Goal: Task Accomplishment & Management: Complete application form

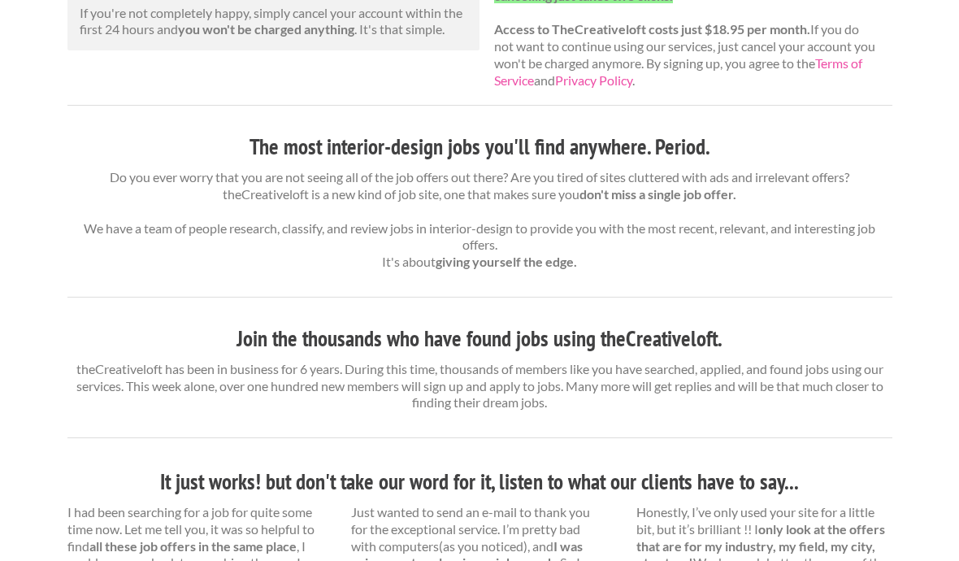
scroll to position [504, 0]
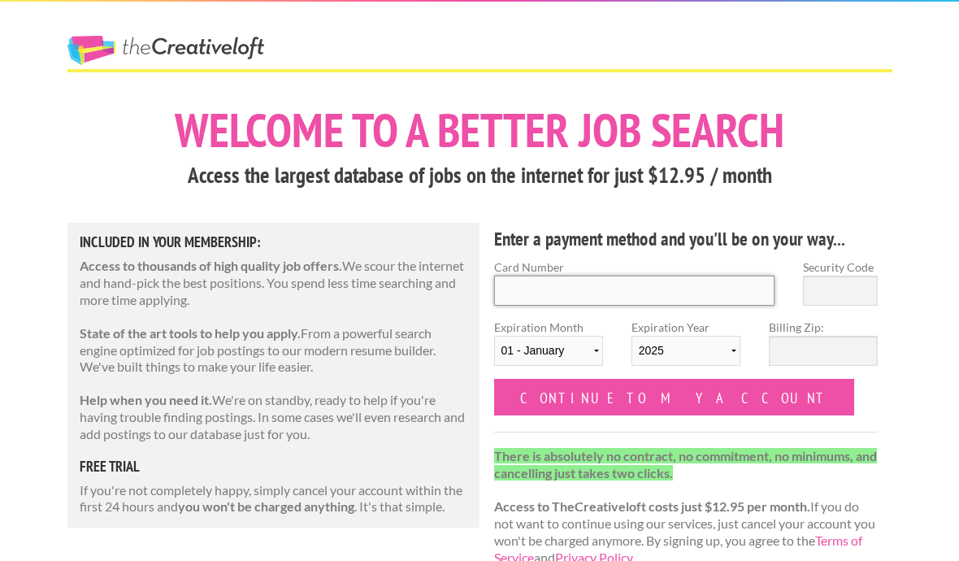
click at [750, 288] on input "Card Number" at bounding box center [634, 290] width 281 height 30
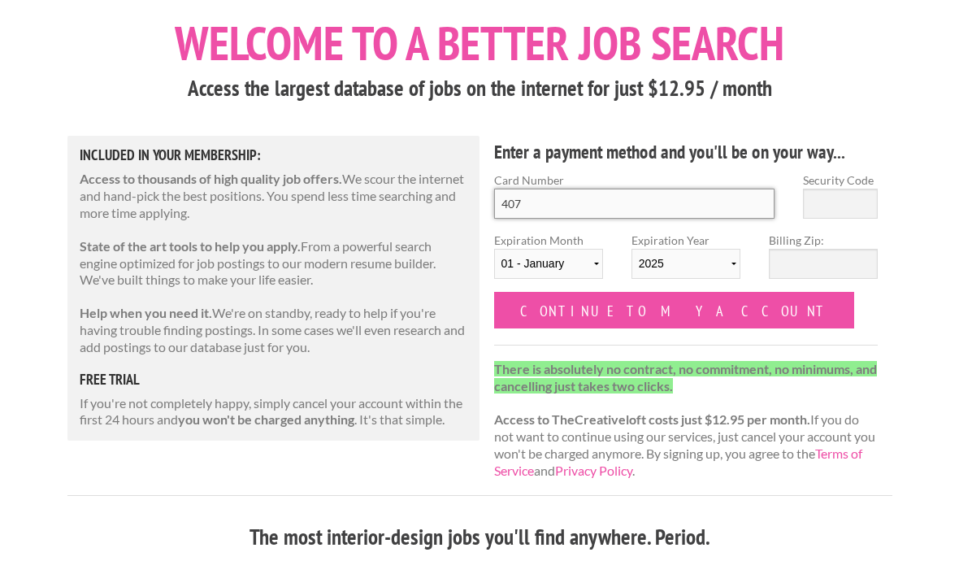
scroll to position [87, 0]
type input "4072 2102 9796 0684"
select select "10"
select select "2026"
click at [820, 201] on input "Security Code" at bounding box center [840, 203] width 75 height 30
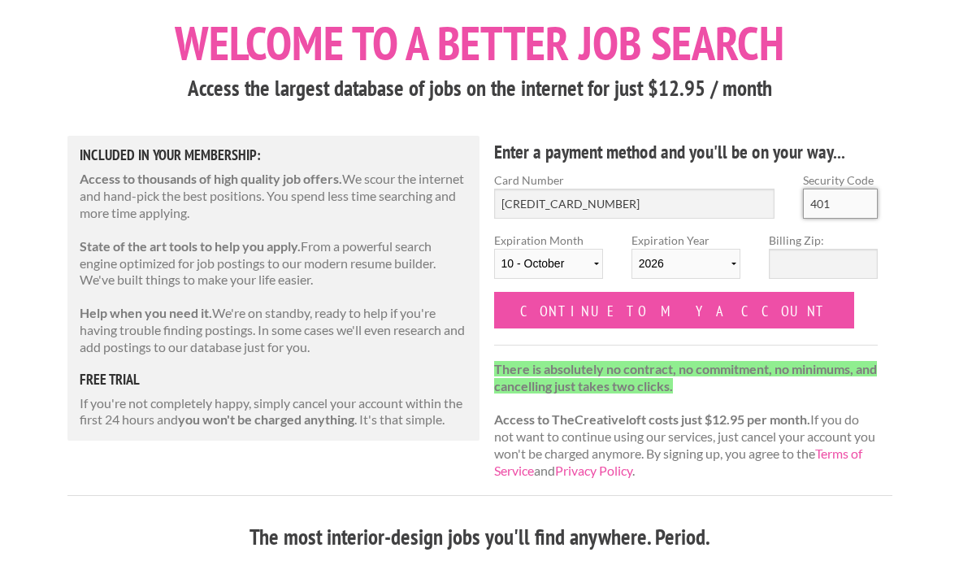
type input "401"
click at [827, 268] on input "Billing Zip:" at bounding box center [822, 264] width 109 height 30
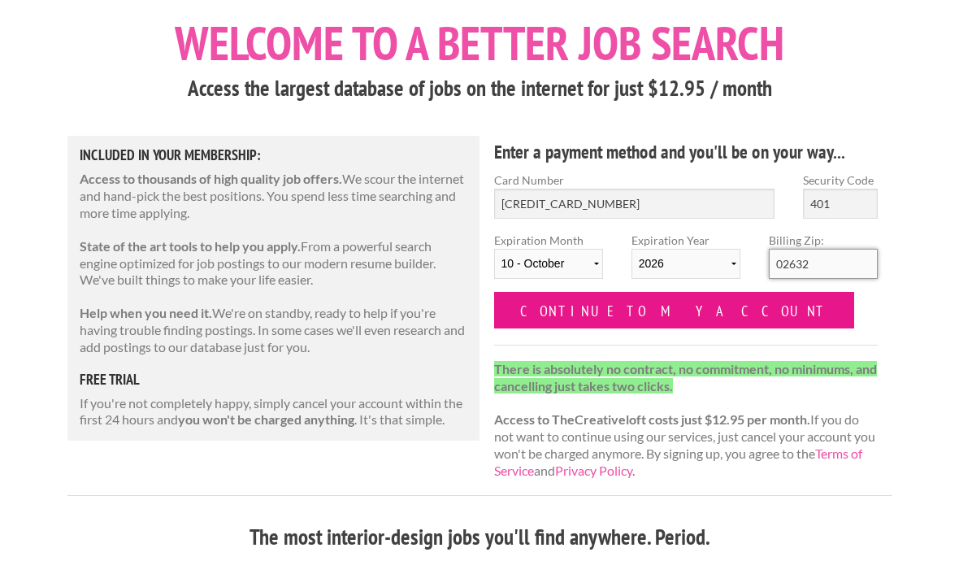
type input "02632"
click at [667, 317] on input "Continue to my account" at bounding box center [674, 310] width 361 height 37
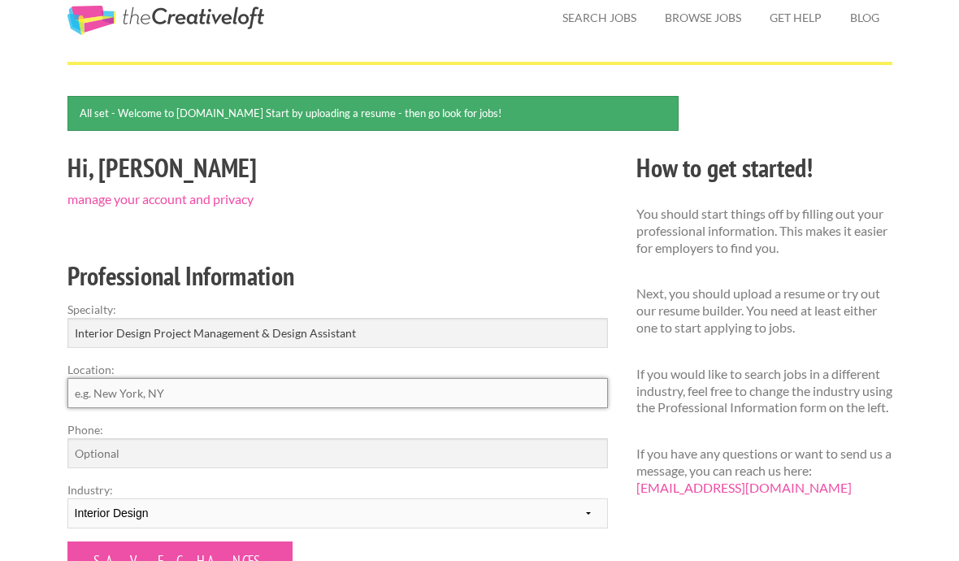
scroll to position [61, 0]
type input "Boston, MA"
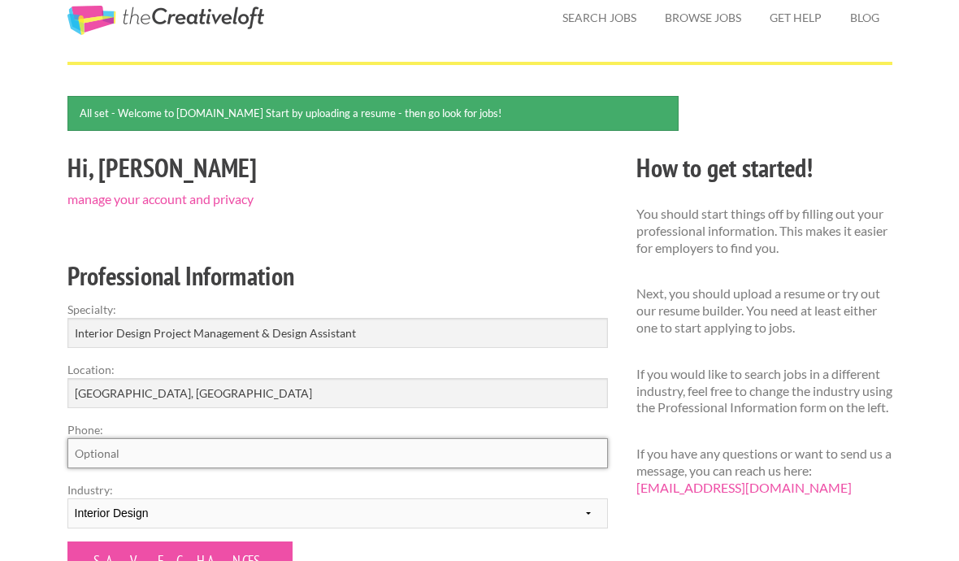
click at [349, 447] on input "Phone:" at bounding box center [337, 453] width 540 height 30
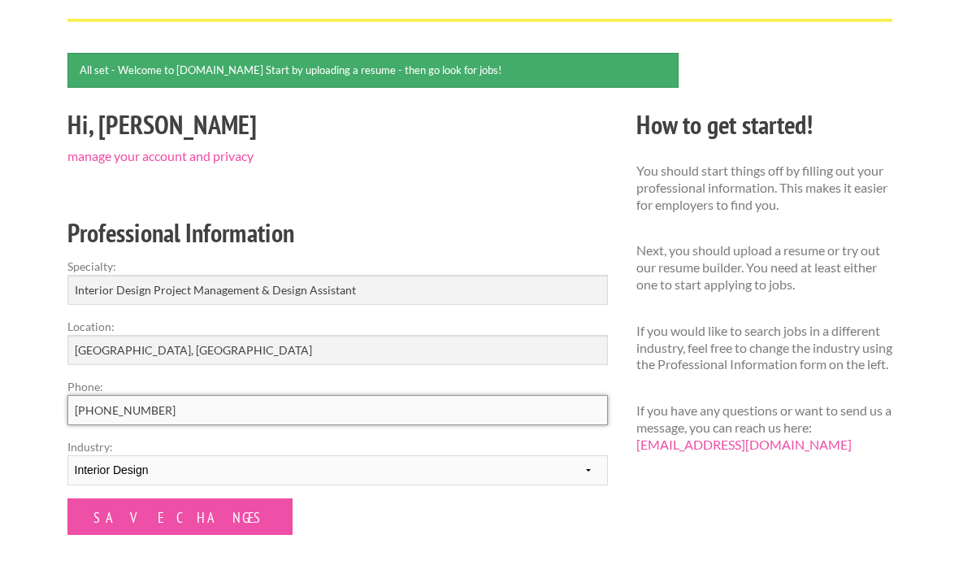
scroll to position [115, 0]
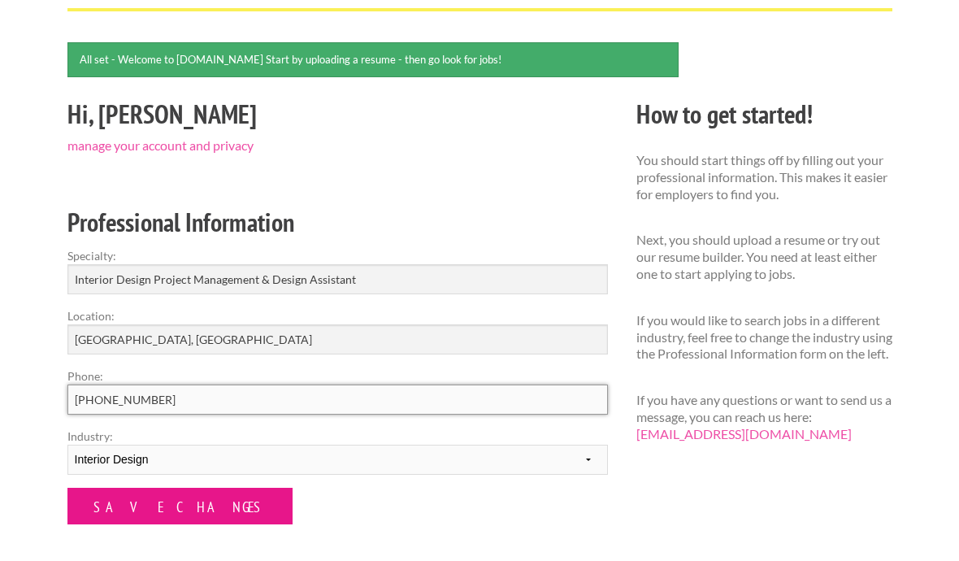
type input "214-632-3011"
click at [171, 512] on input "Save Changes" at bounding box center [179, 505] width 225 height 37
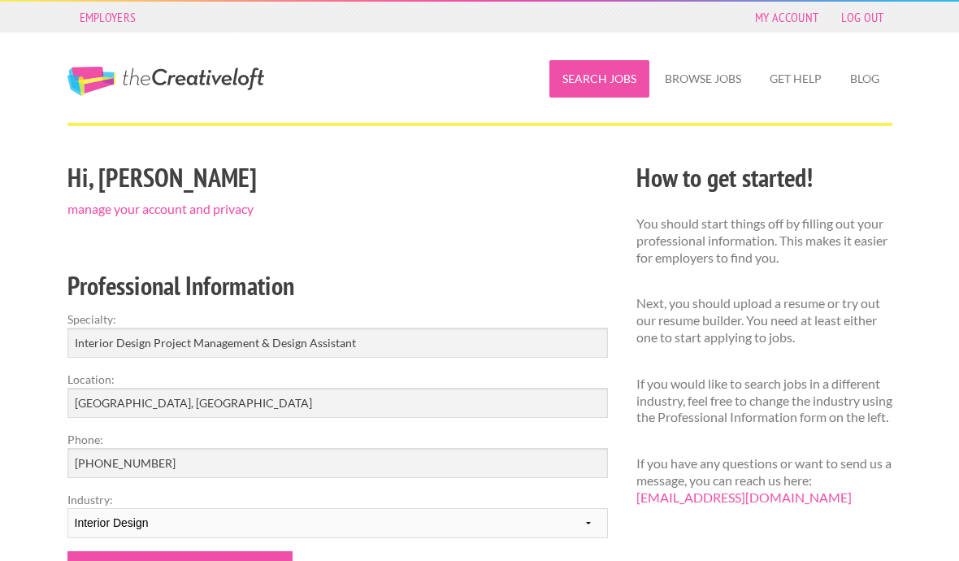
click at [600, 88] on link "Search Jobs" at bounding box center [599, 78] width 100 height 37
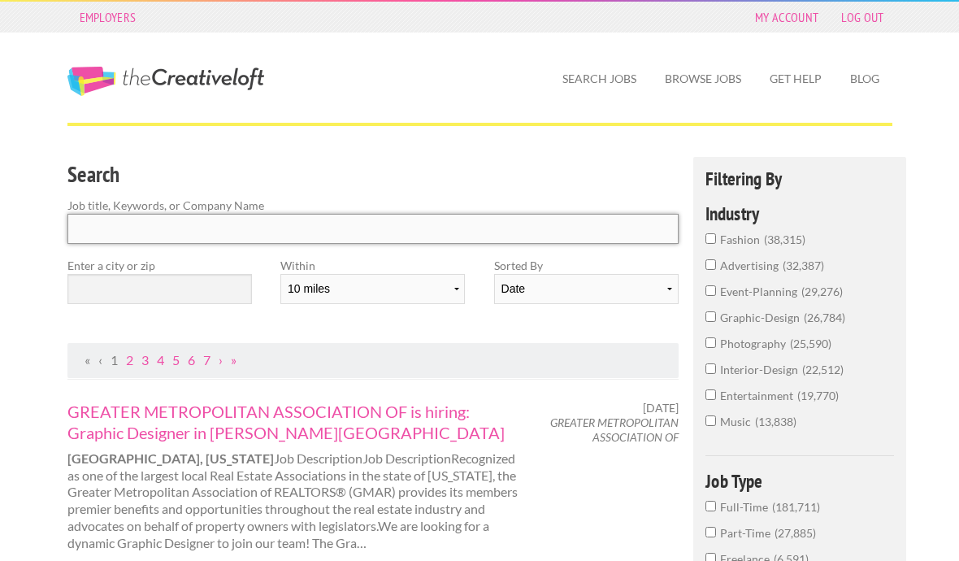
click at [254, 227] on input "Search" at bounding box center [373, 229] width 612 height 30
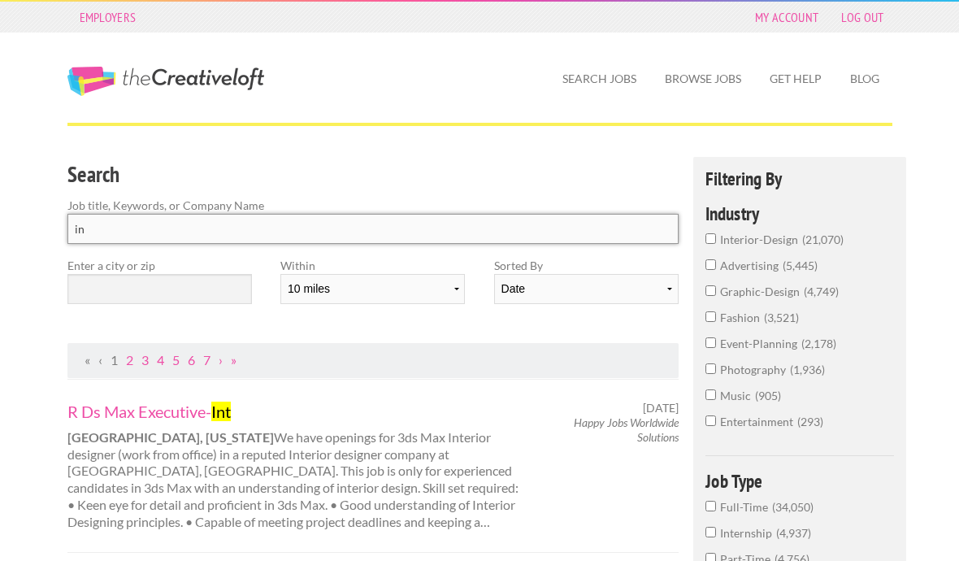
type input "i"
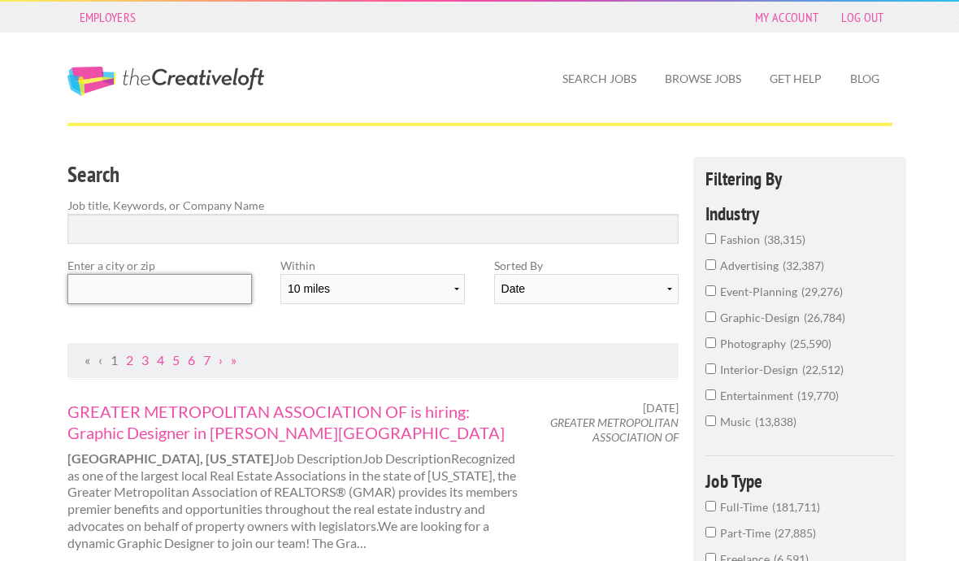
click at [216, 288] on input "text" at bounding box center [159, 289] width 184 height 30
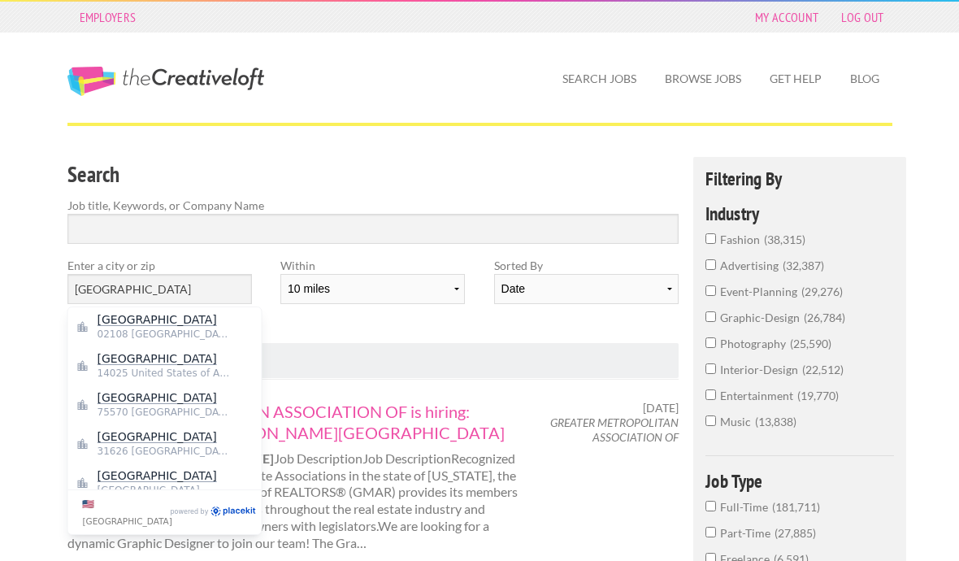
click at [202, 319] on span "Boston" at bounding box center [163, 319] width 133 height 15
type input "Boston"
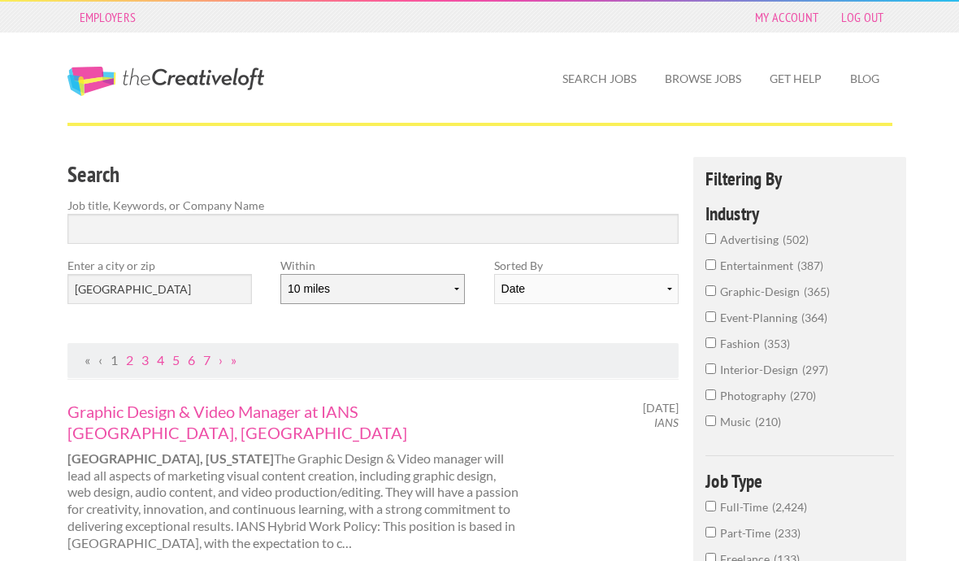
select select "20"
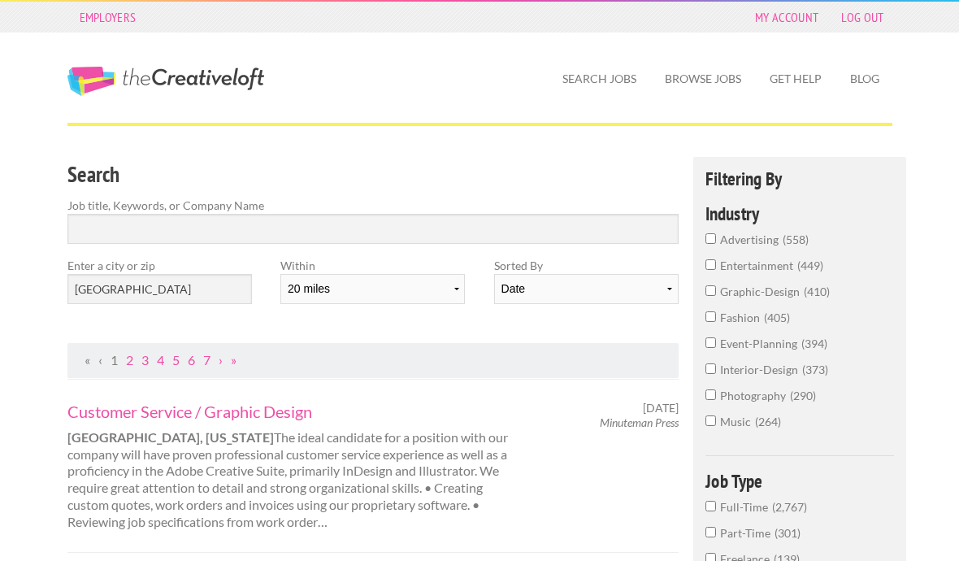
click at [754, 376] on span "interior-design" at bounding box center [761, 369] width 82 height 14
click at [716, 374] on input "interior-design 373" at bounding box center [710, 368] width 11 height 11
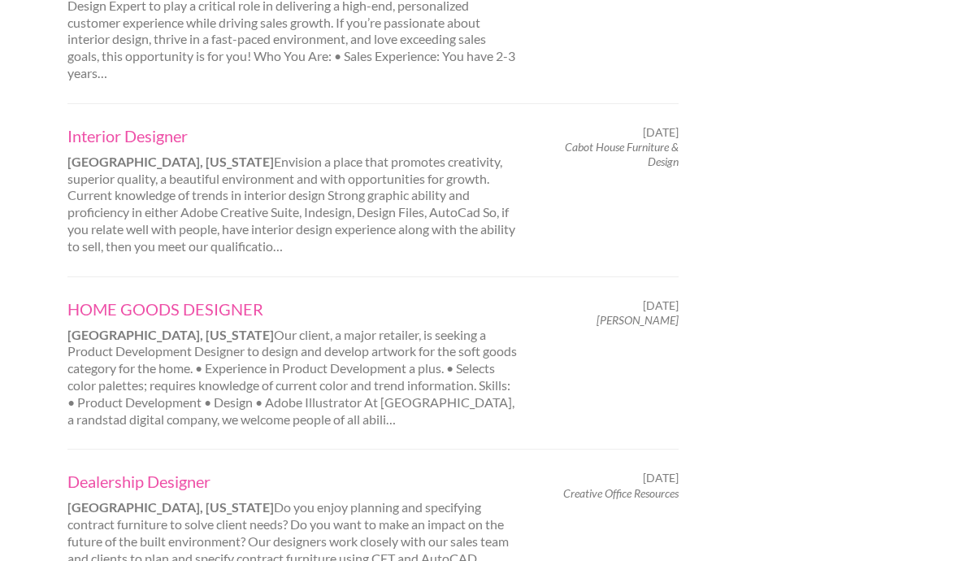
scroll to position [1540, 0]
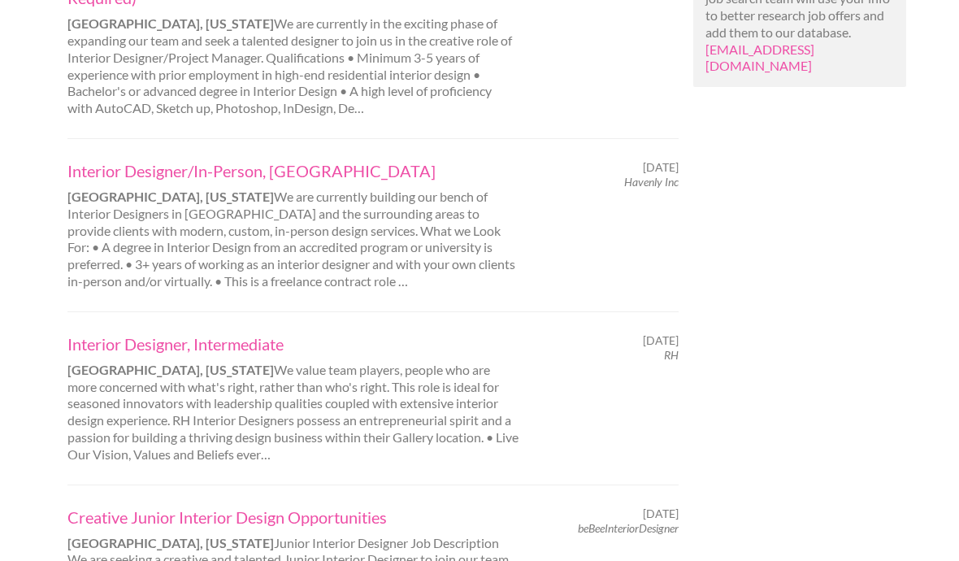
scroll to position [1404, 0]
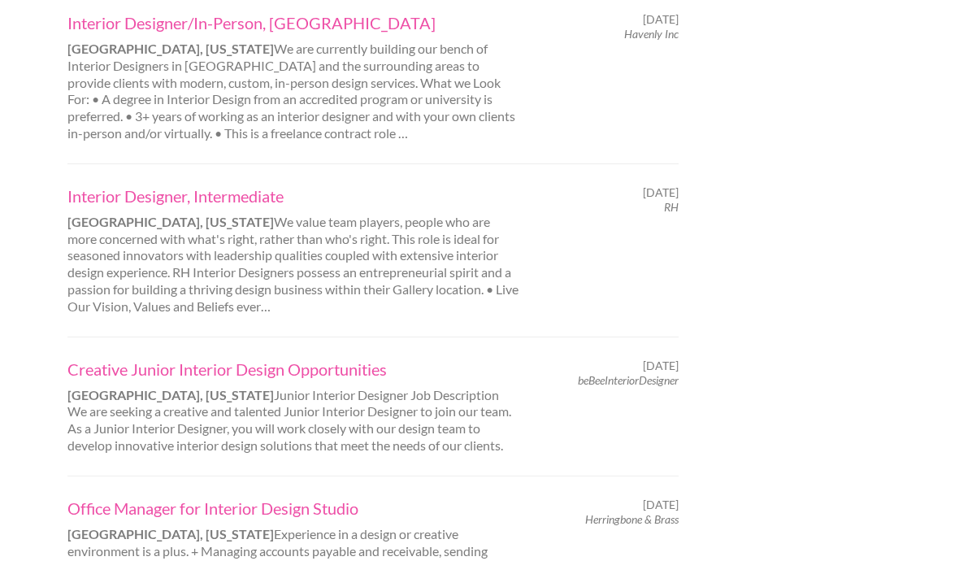
scroll to position [1549, 0]
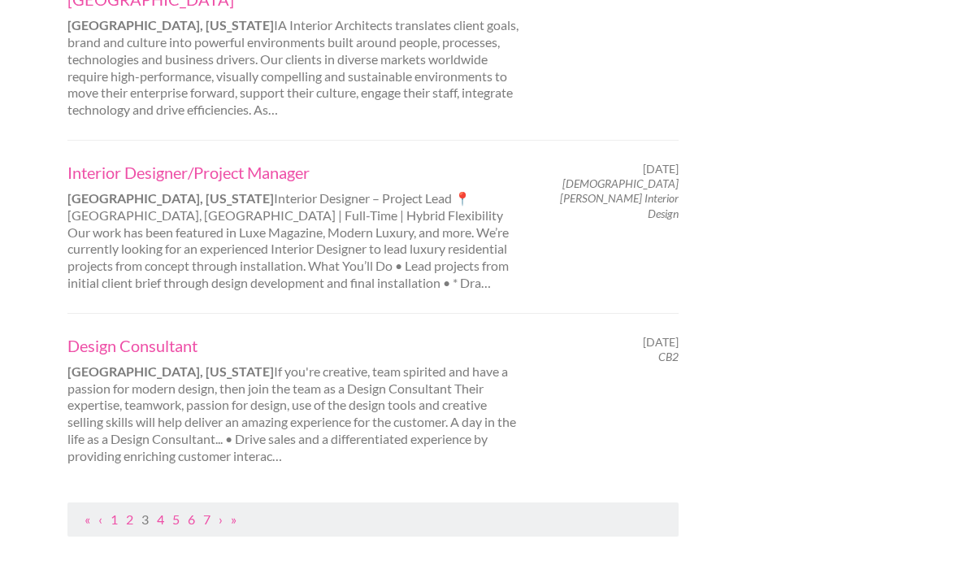
scroll to position [1661, 0]
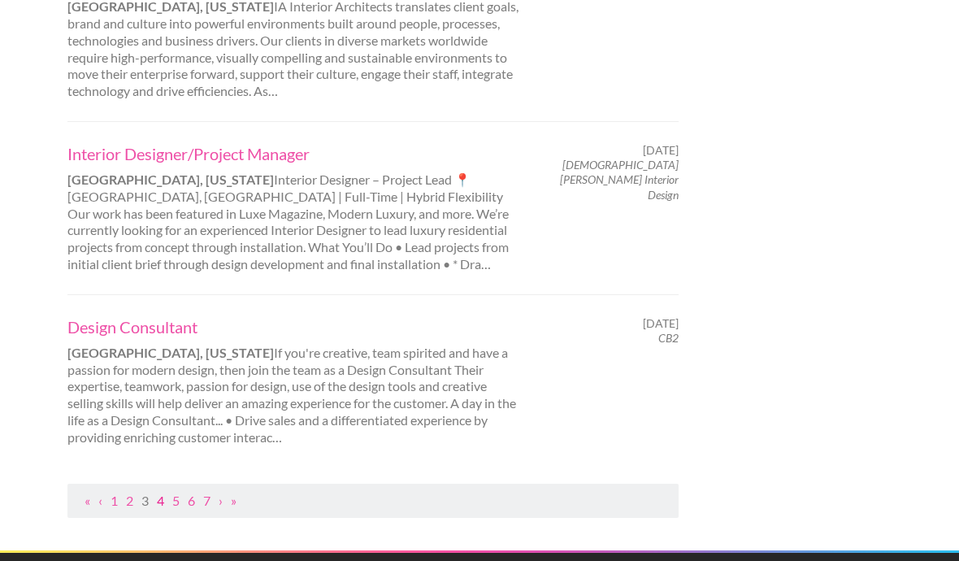
click at [162, 492] on link "4" at bounding box center [160, 499] width 7 height 15
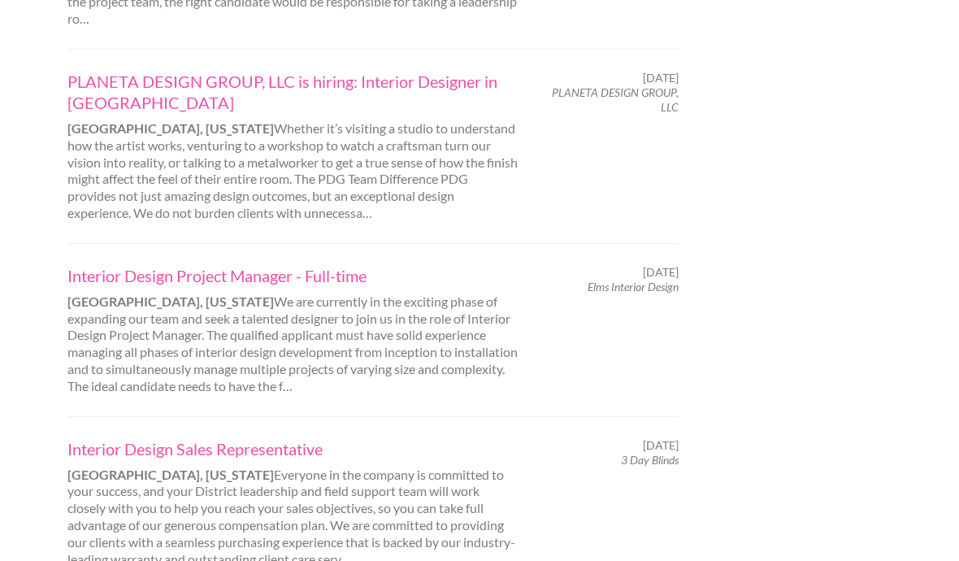
scroll to position [1683, 0]
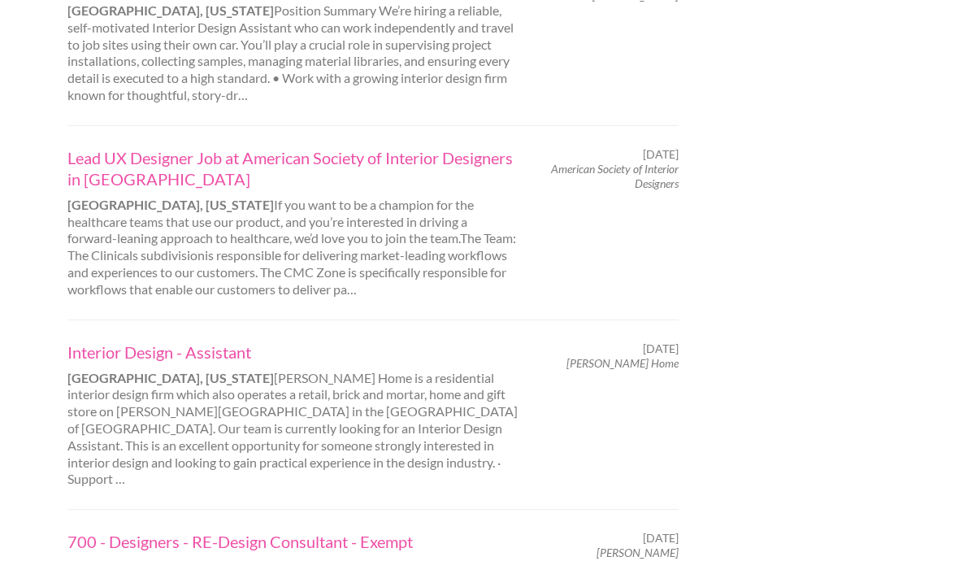
scroll to position [1565, 0]
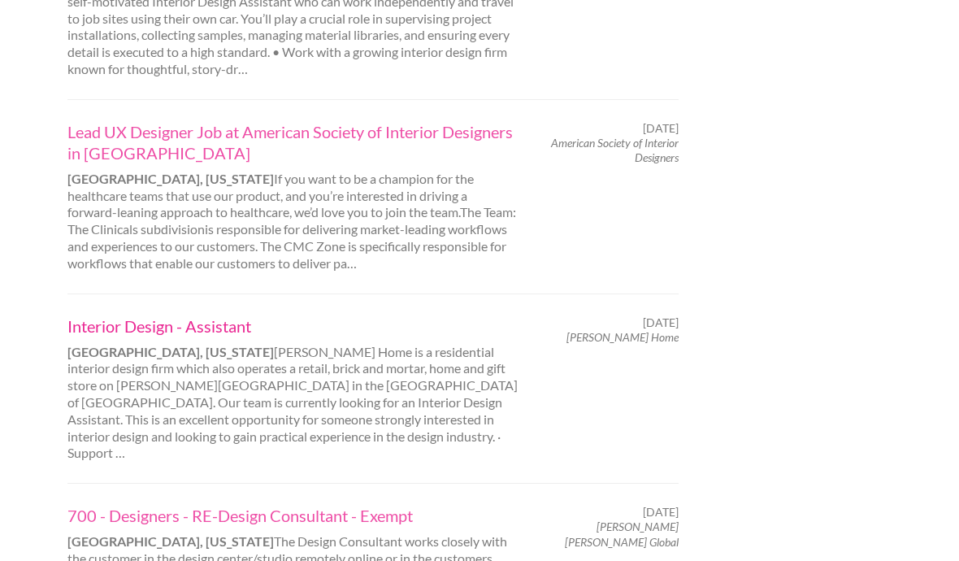
click at [180, 315] on link "Interior Design - Assistant" at bounding box center [293, 325] width 452 height 21
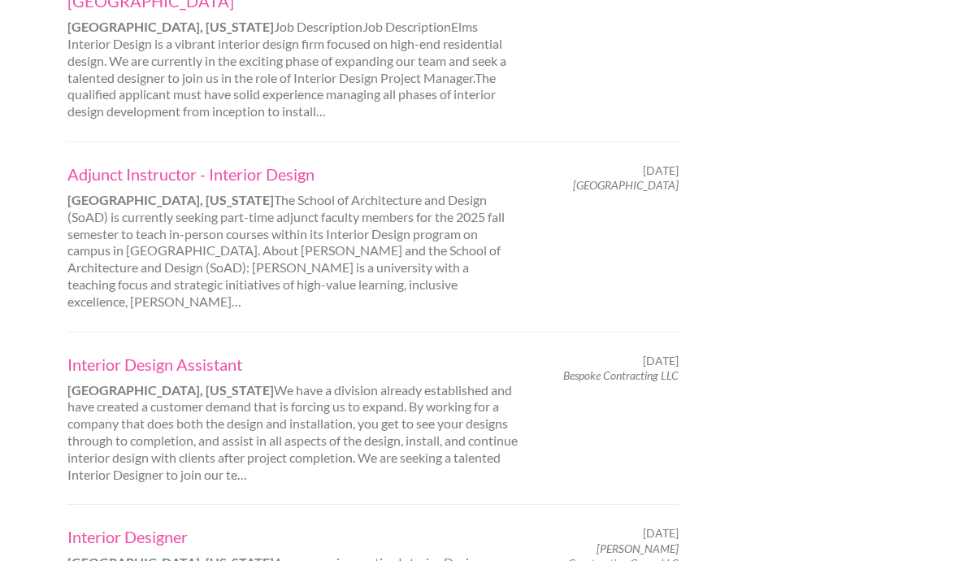
scroll to position [1558, 0]
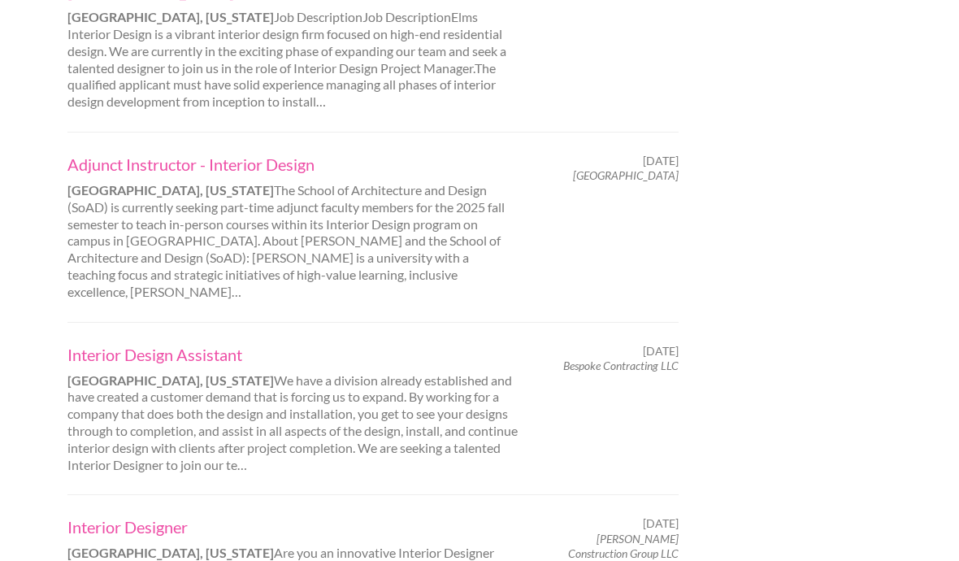
click at [151, 344] on div "Interior Design Assistant Bedford, Massachusetts We have a division already est…" at bounding box center [293, 409] width 480 height 130
click at [148, 344] on link "Interior Design Assistant" at bounding box center [293, 354] width 452 height 21
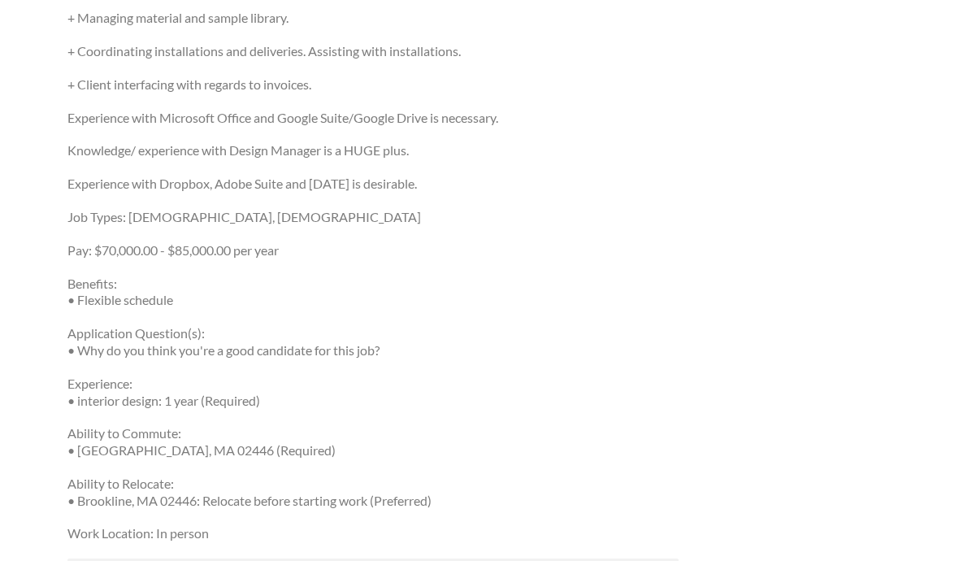
scroll to position [712, 0]
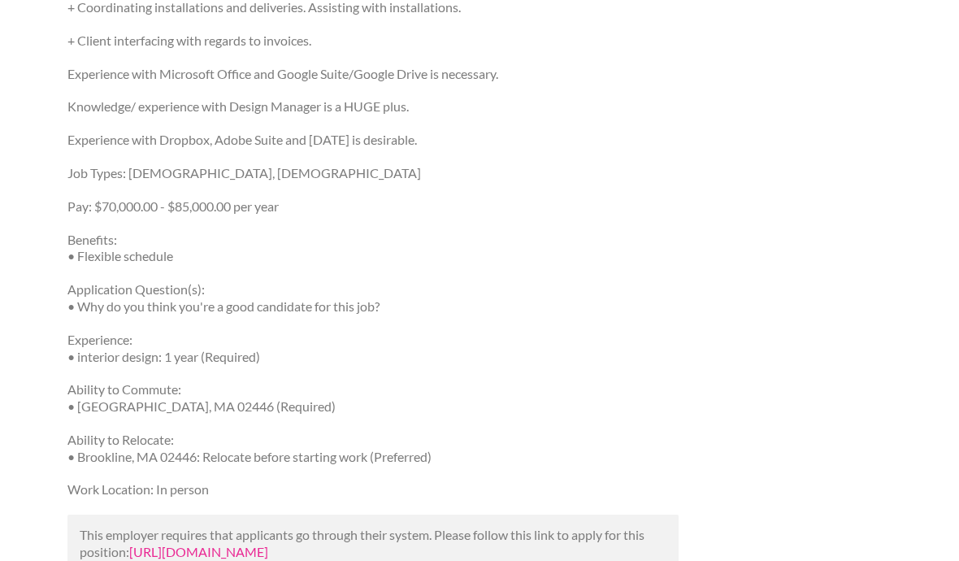
click at [231, 548] on link "[URL][DOMAIN_NAME]" at bounding box center [198, 551] width 139 height 15
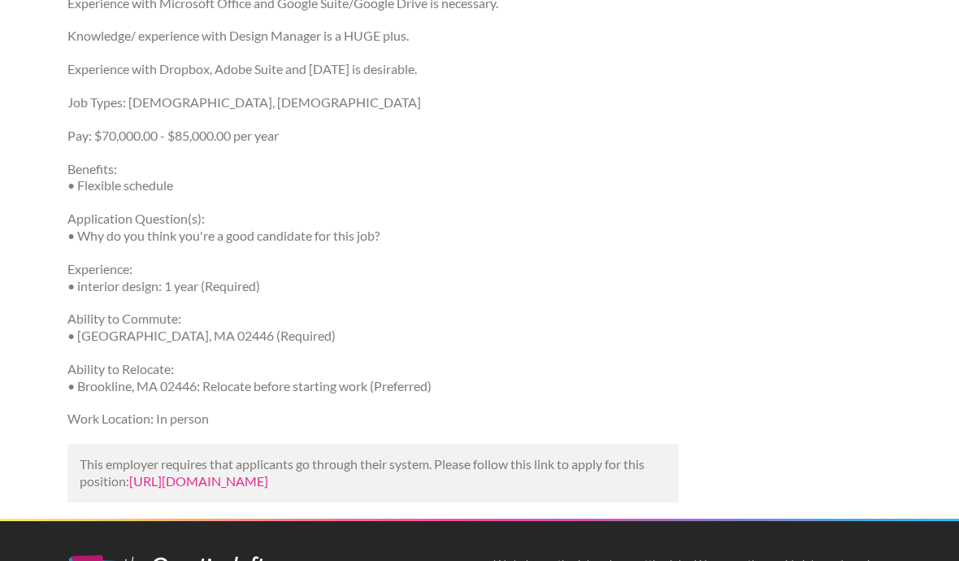
scroll to position [784, 0]
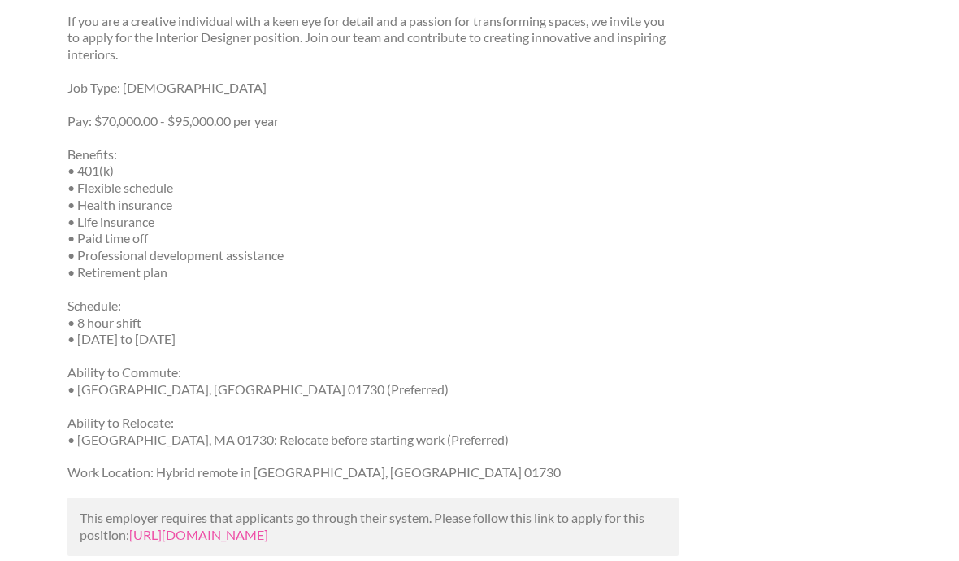
scroll to position [860, 0]
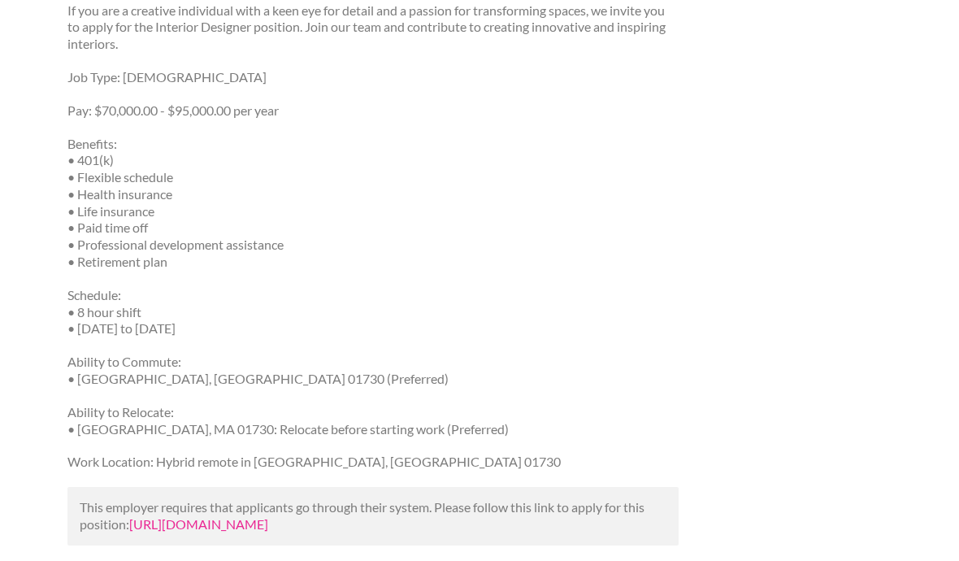
click at [195, 517] on link "[URL][DOMAIN_NAME]" at bounding box center [198, 524] width 139 height 15
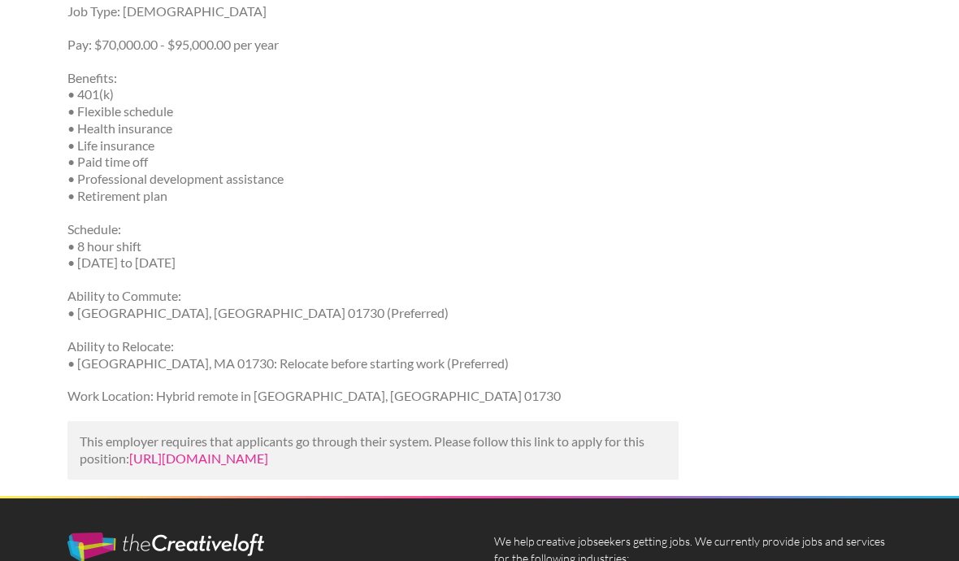
scroll to position [931, 0]
